Goal: Communication & Community: Share content

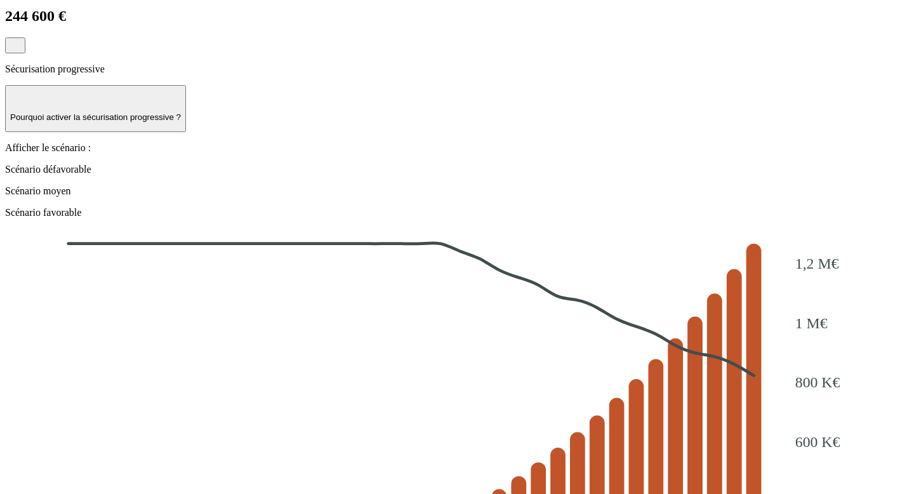
scroll to position [1446, 0]
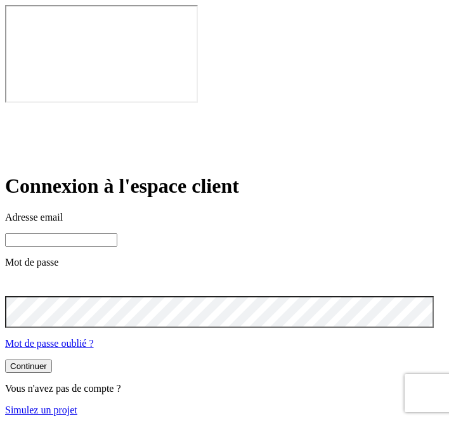
click at [43, 234] on input at bounding box center [61, 240] width 112 height 13
click at [54, 234] on input at bounding box center [61, 240] width 112 height 13
paste input "james.bond+2988@nalo.fr"
type input "james.bond+2988@nalo.fr"
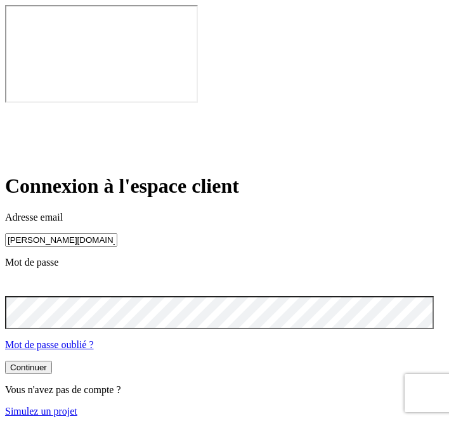
click at [5, 361] on button "Continuer" at bounding box center [28, 367] width 47 height 13
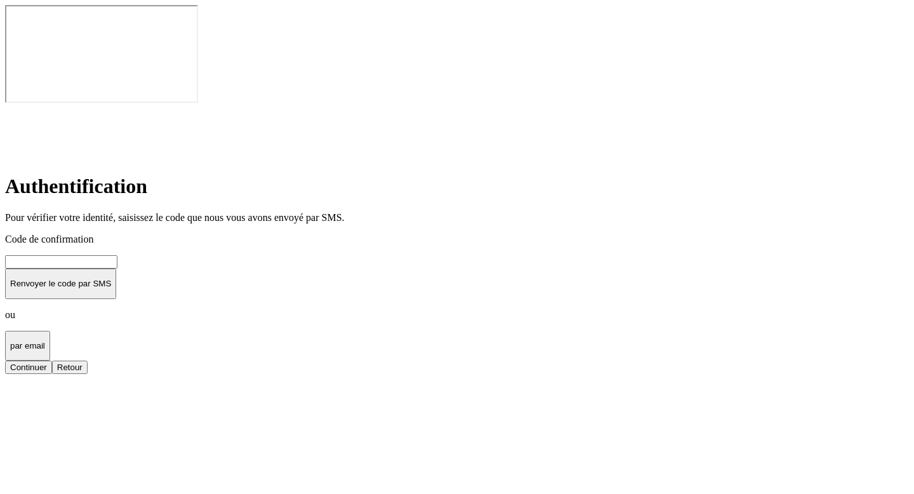
click at [111, 279] on p "Renvoyer le code par SMS" at bounding box center [60, 284] width 101 height 10
click at [117, 255] on input at bounding box center [61, 261] width 112 height 13
type input "000000"
click at [5, 360] on button "Continuer" at bounding box center [28, 366] width 47 height 13
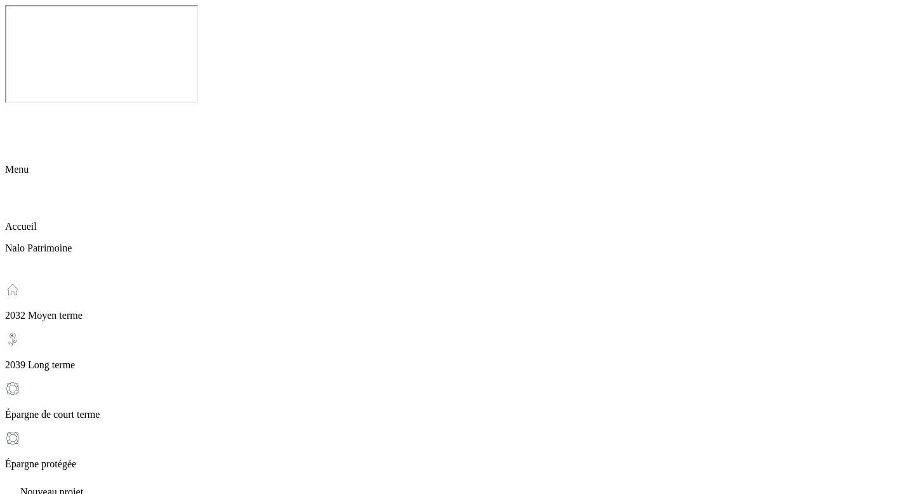
scroll to position [24, 0]
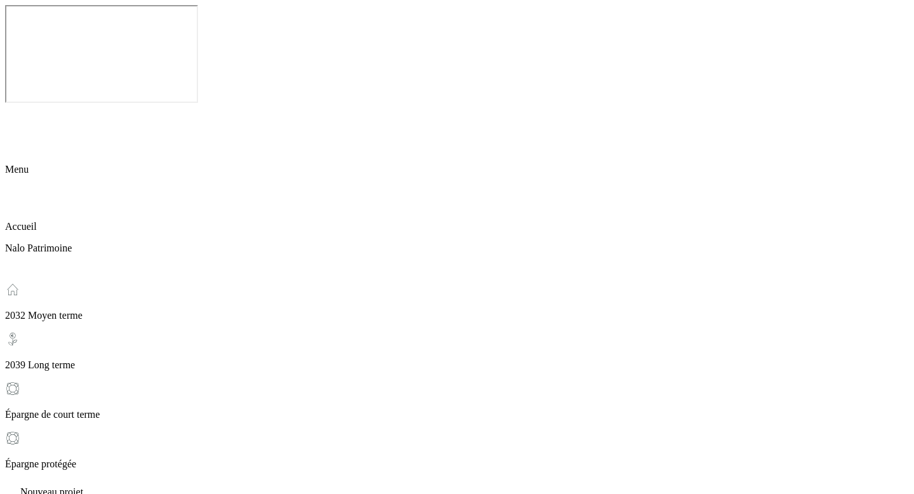
type input "estelmemana"
type input "[EMAIL_ADDRESS][DOMAIN_NAME]"
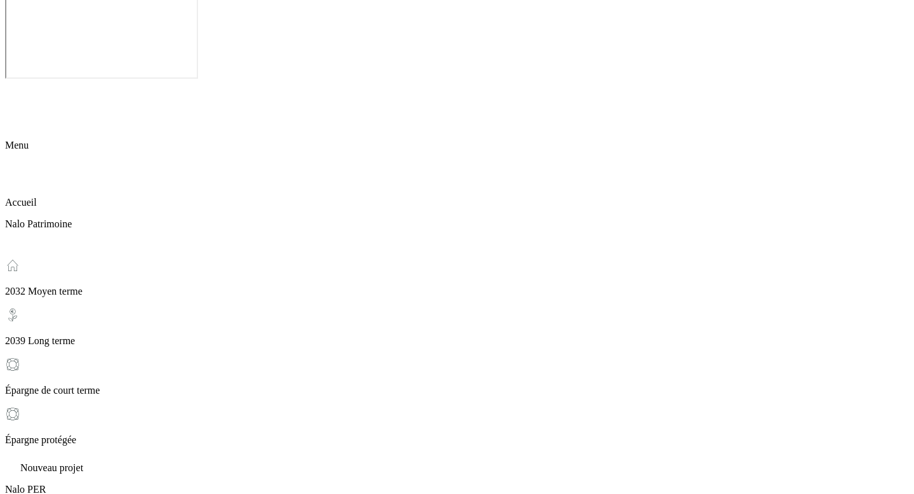
type input "zpoesj,ngo&-o"[PERSON_NAME],a"
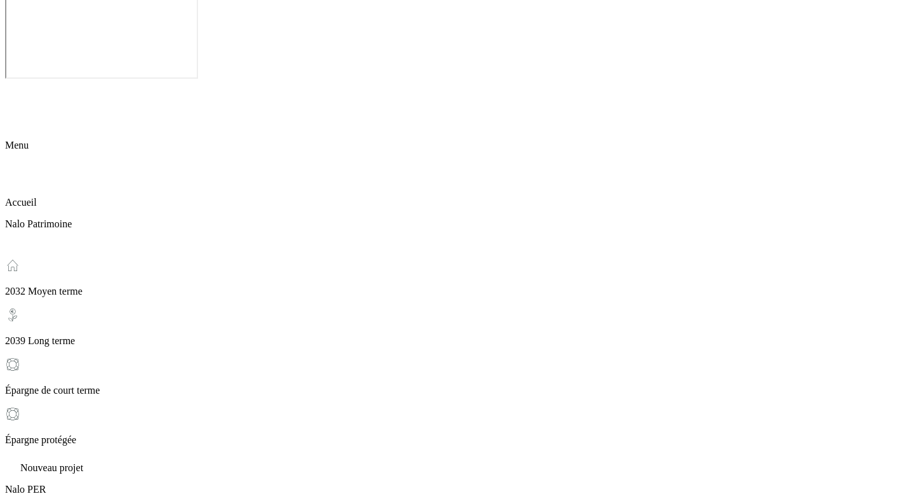
type input "jnfql,;^$;L*;;M@[DOMAIN_NAME]"
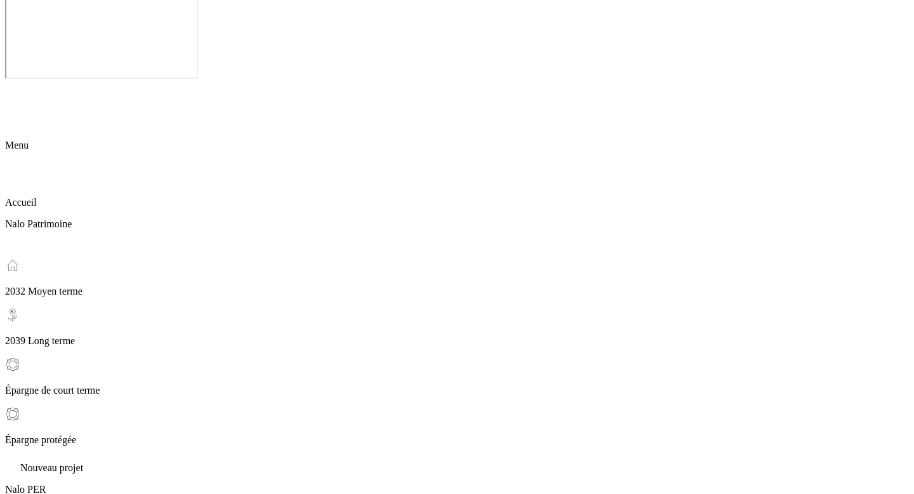
type input "[EMAIL_ADDRESS][DOMAIN_NAME]"
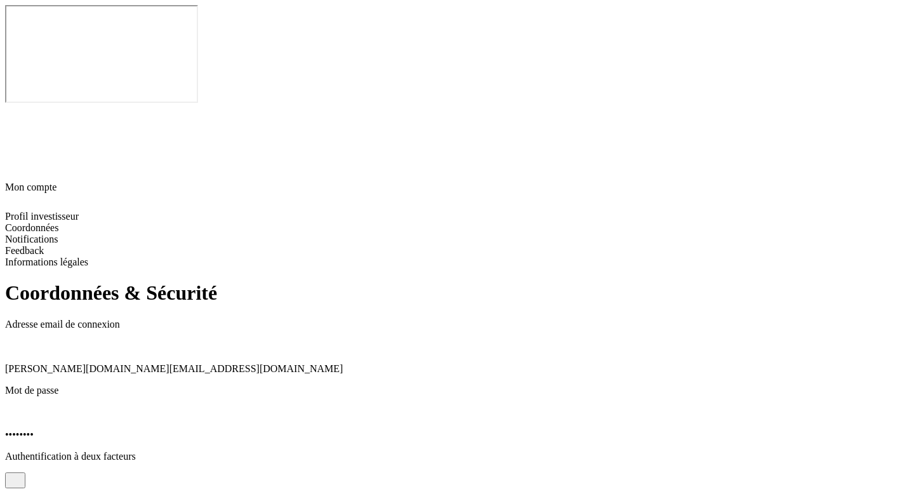
click at [246, 363] on span "[PERSON_NAME][DOMAIN_NAME][EMAIL_ADDRESS][DOMAIN_NAME]" at bounding box center [174, 368] width 338 height 11
copy span "[PERSON_NAME][DOMAIN_NAME][EMAIL_ADDRESS][DOMAIN_NAME]"
